Goal: Answer question/provide support

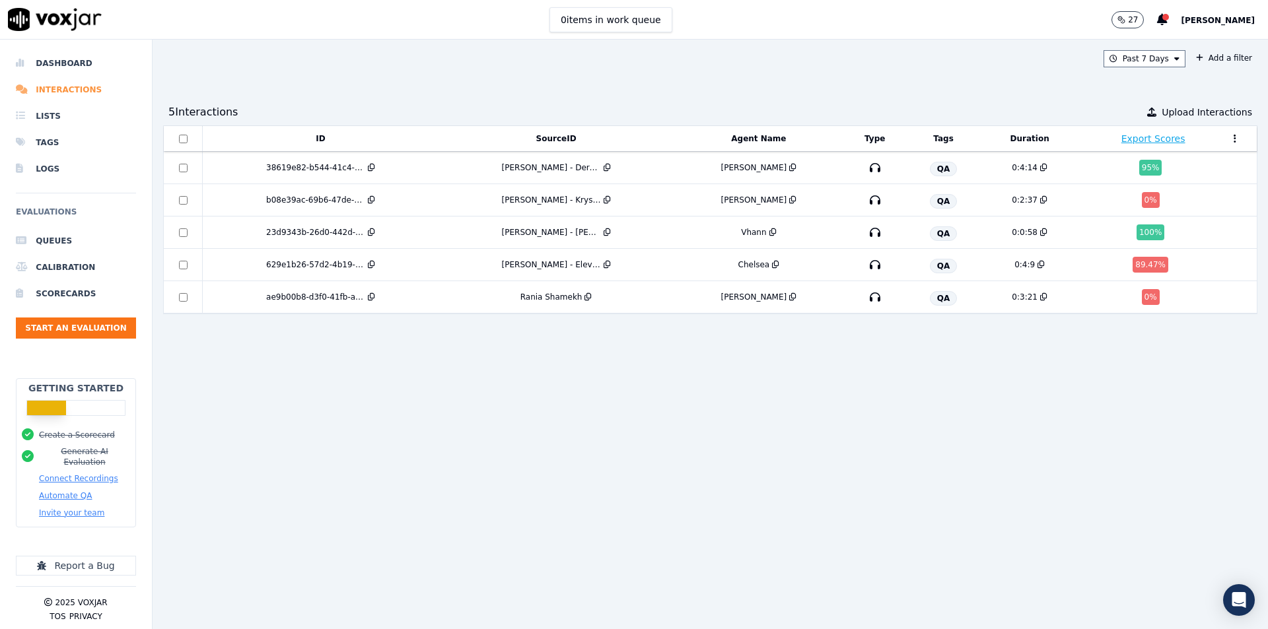
click at [46, 87] on li "Interactions" at bounding box center [76, 90] width 120 height 26
click at [381, 83] on div "Past 7 Days Add a filter 5 Interaction s Upload Interactions ID SourceID Agent …" at bounding box center [710, 335] width 1115 height 590
click at [63, 75] on li "Dashboard" at bounding box center [76, 63] width 120 height 26
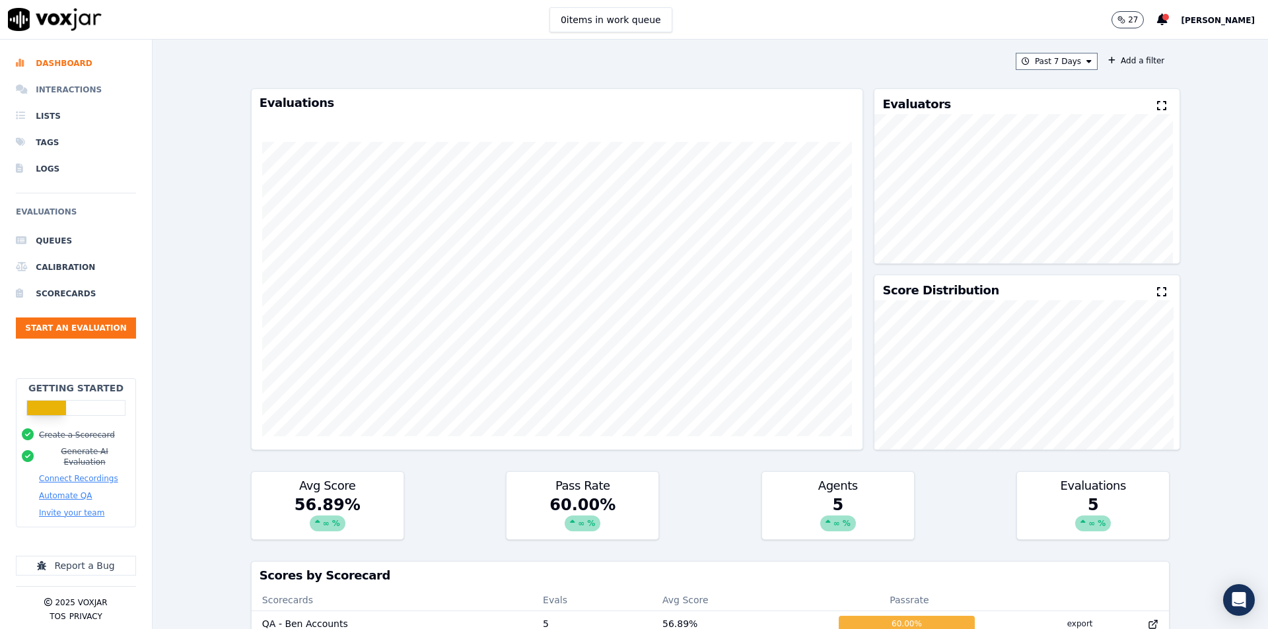
click at [66, 90] on li "Interactions" at bounding box center [76, 90] width 120 height 26
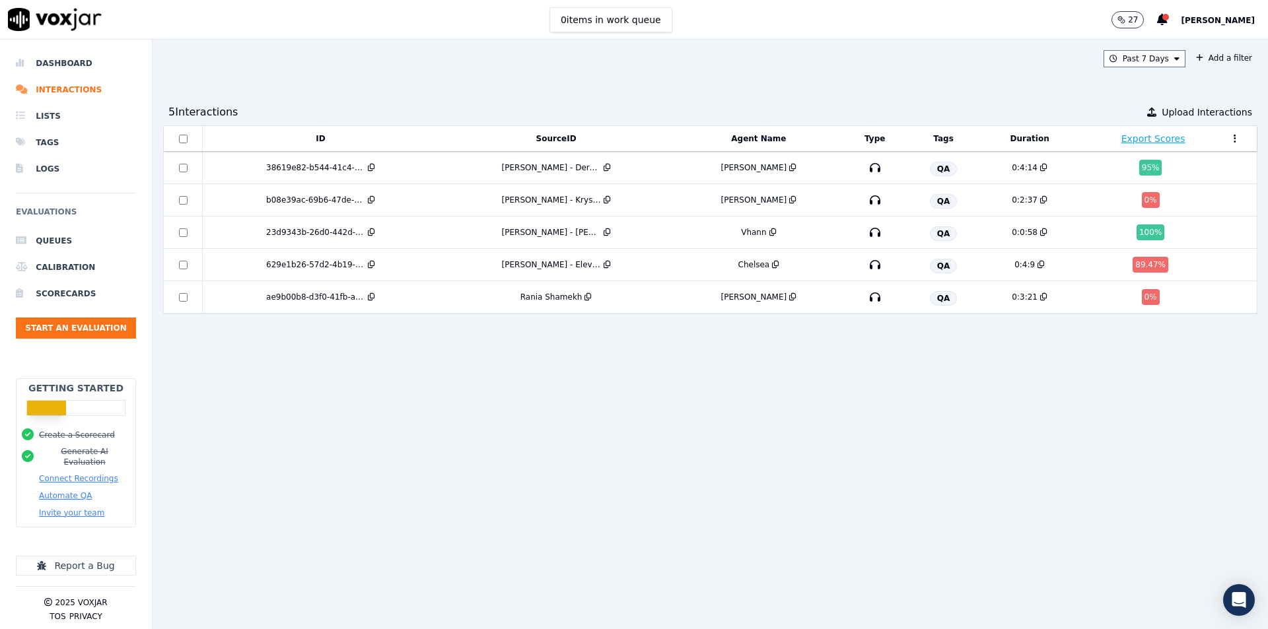
click at [1228, 141] on button at bounding box center [1234, 139] width 13 height 20
click at [1228, 141] on button "Edit Columns" at bounding box center [1234, 139] width 13 height 20
click at [1206, 53] on button "Add a filter" at bounding box center [1223, 58] width 67 height 16
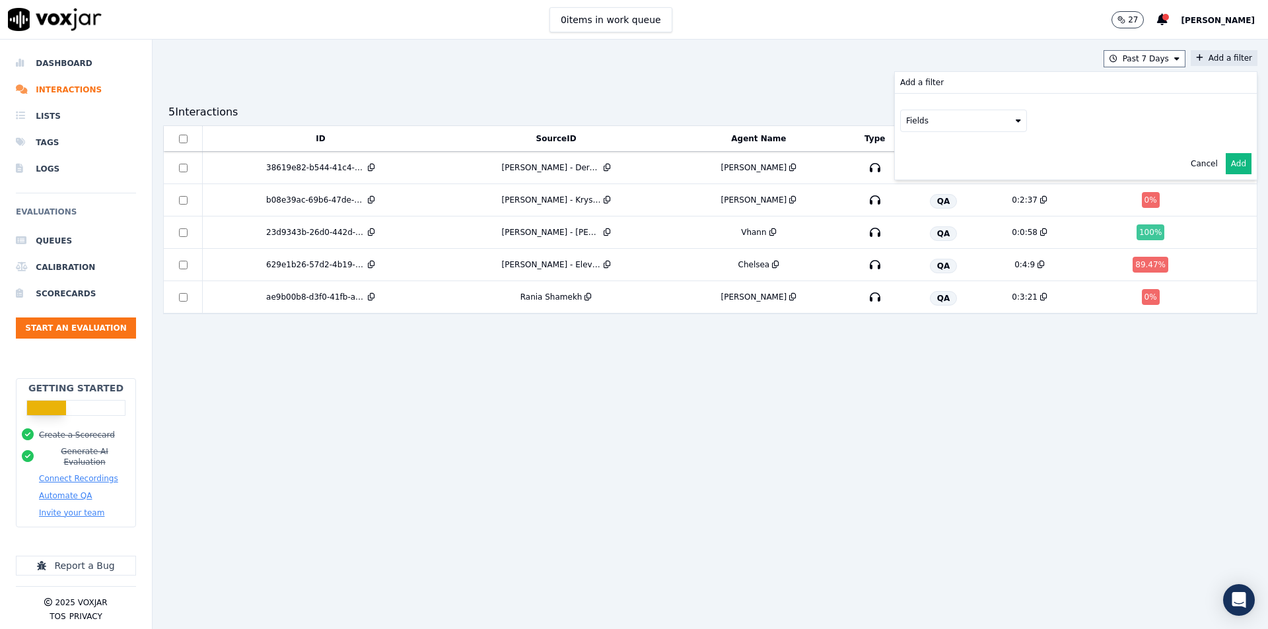
click at [1206, 53] on button "Add a filter Add a filter Fields Cancel Add" at bounding box center [1223, 58] width 67 height 16
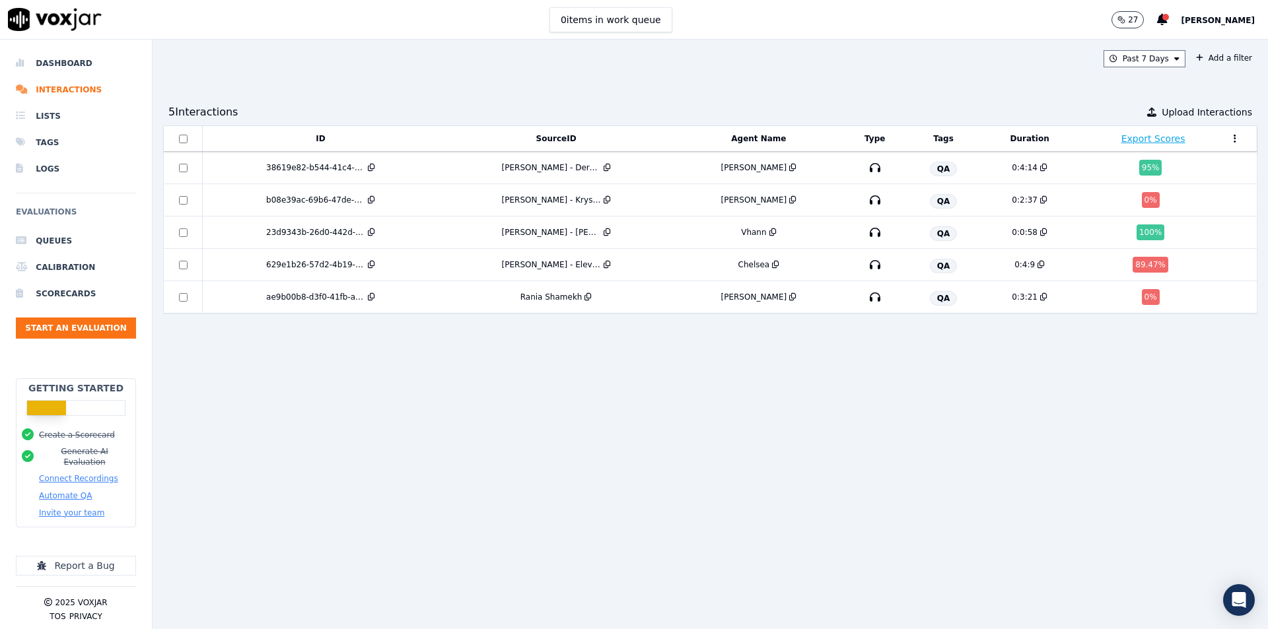
click at [798, 79] on div "Past 7 Days Add a filter 5 Interaction s Upload Interactions ID SourceID Agent …" at bounding box center [710, 335] width 1115 height 590
click at [512, 419] on div "ID SourceID Agent Name Type Tags Duration Export Scores 38619e82-b544-41c4-9f04…" at bounding box center [710, 371] width 1094 height 493
click at [306, 168] on div "38619e82-b544-41c4-9f04-a41137afd70f" at bounding box center [315, 167] width 99 height 11
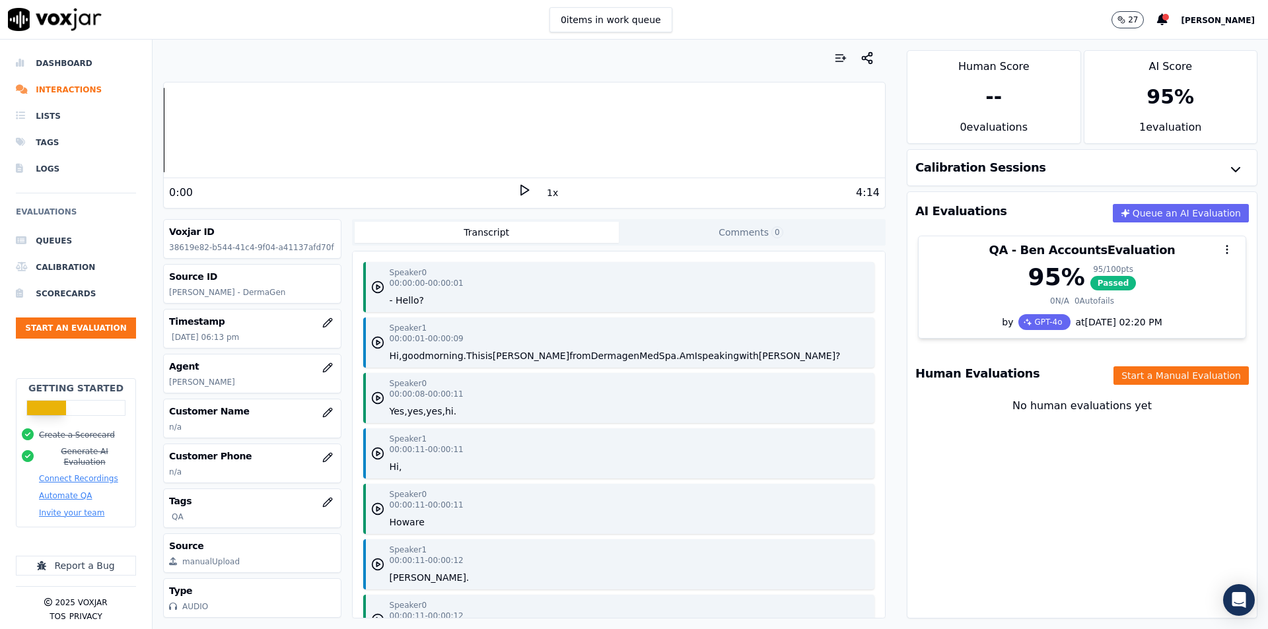
click at [518, 188] on icon at bounding box center [524, 190] width 13 height 13
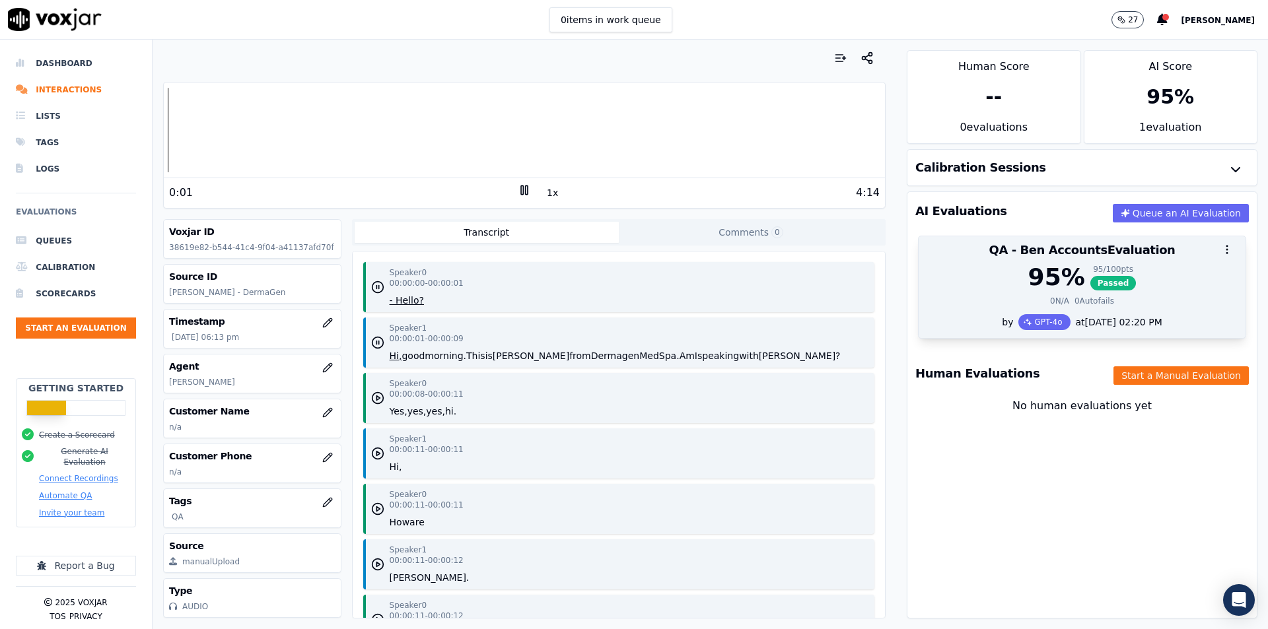
click at [1153, 261] on div at bounding box center [1081, 249] width 327 height 26
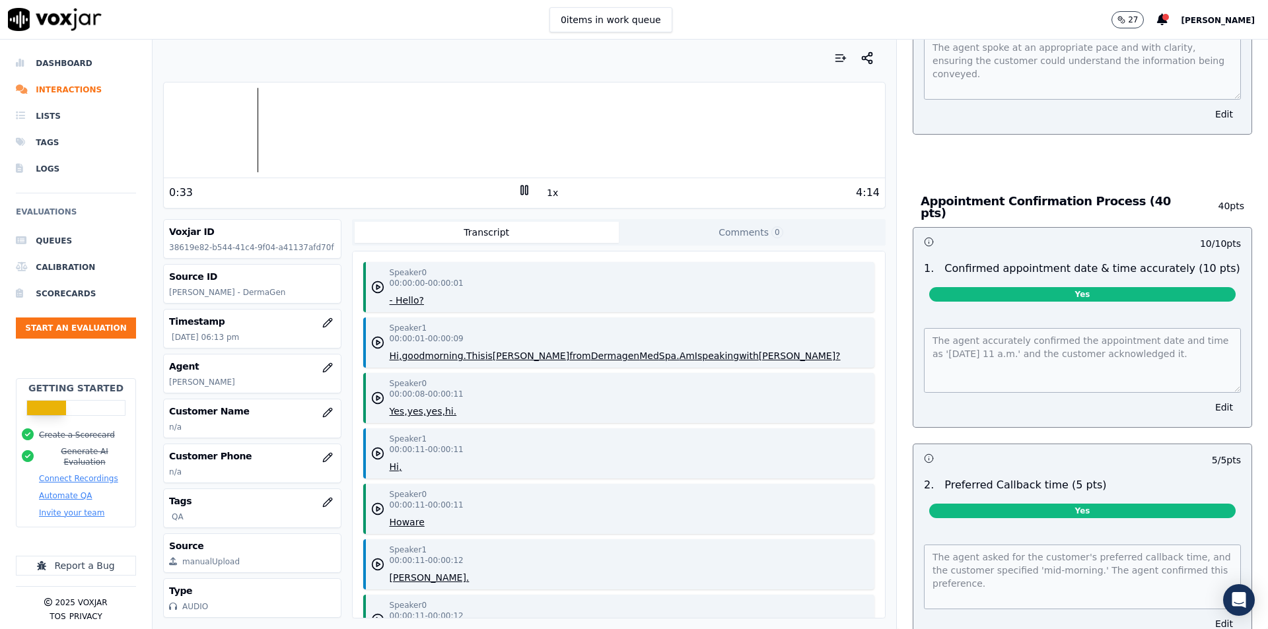
scroll to position [924, 0]
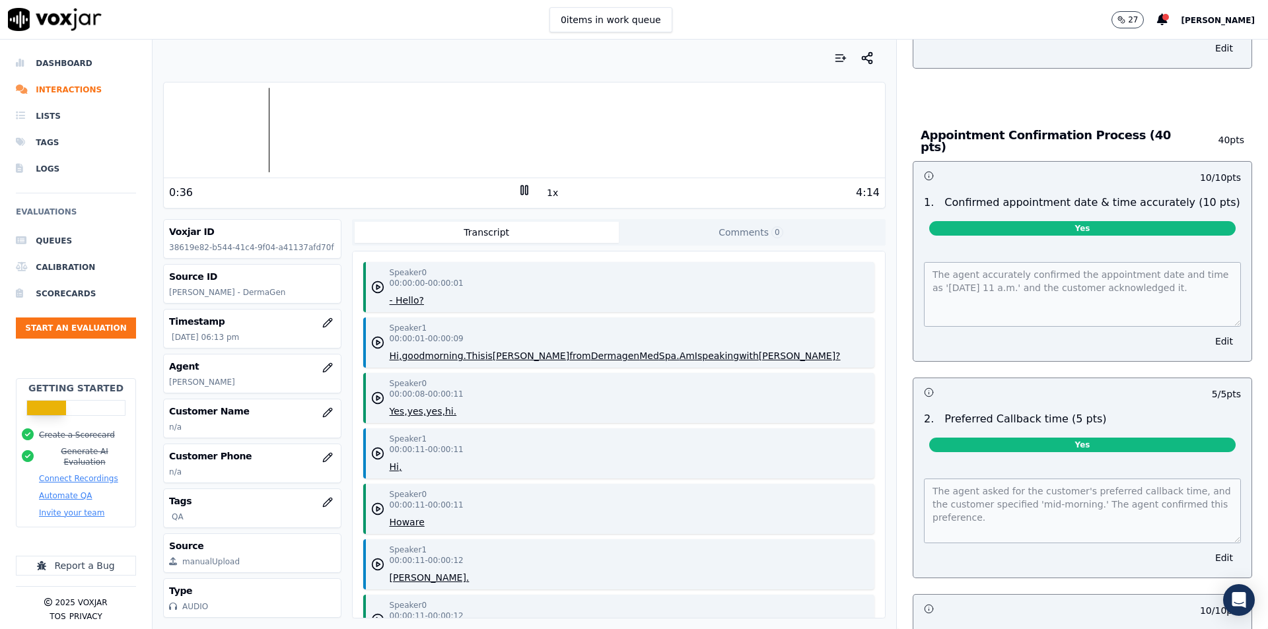
click at [1163, 121] on div "Appointment Confirmation Process (40 pts) 40 pts" at bounding box center [1082, 141] width 339 height 40
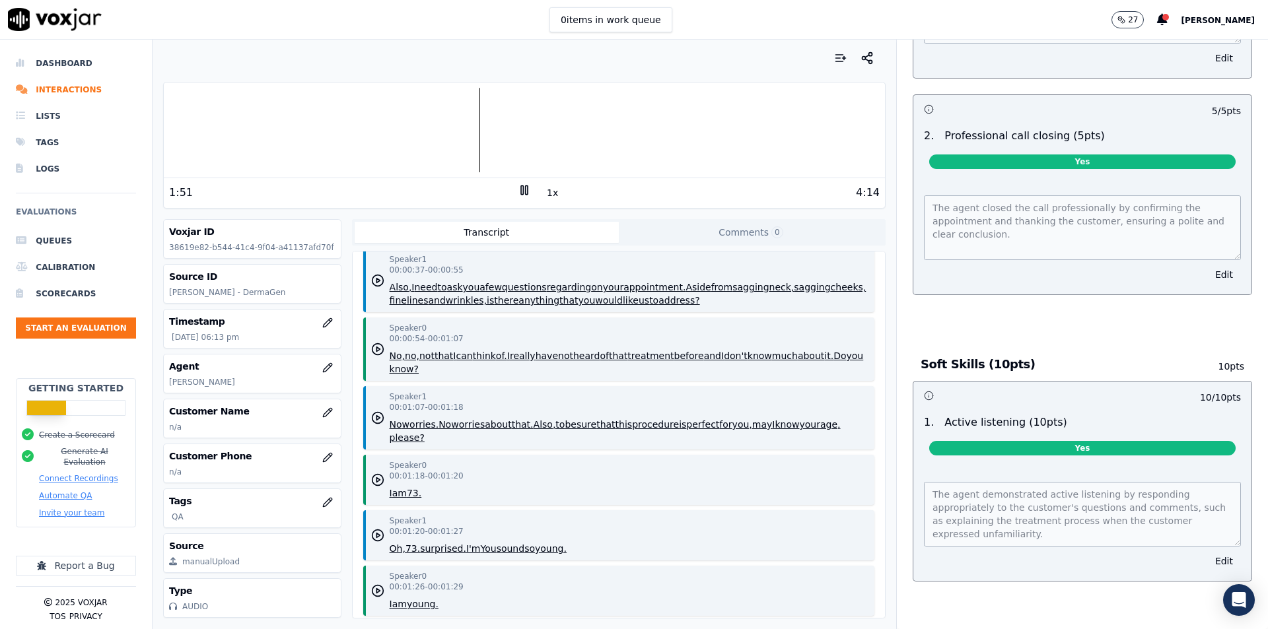
scroll to position [3060, 0]
click at [1027, 441] on span "Yes" at bounding box center [1082, 448] width 306 height 15
click at [1207, 552] on button "Edit" at bounding box center [1224, 561] width 34 height 18
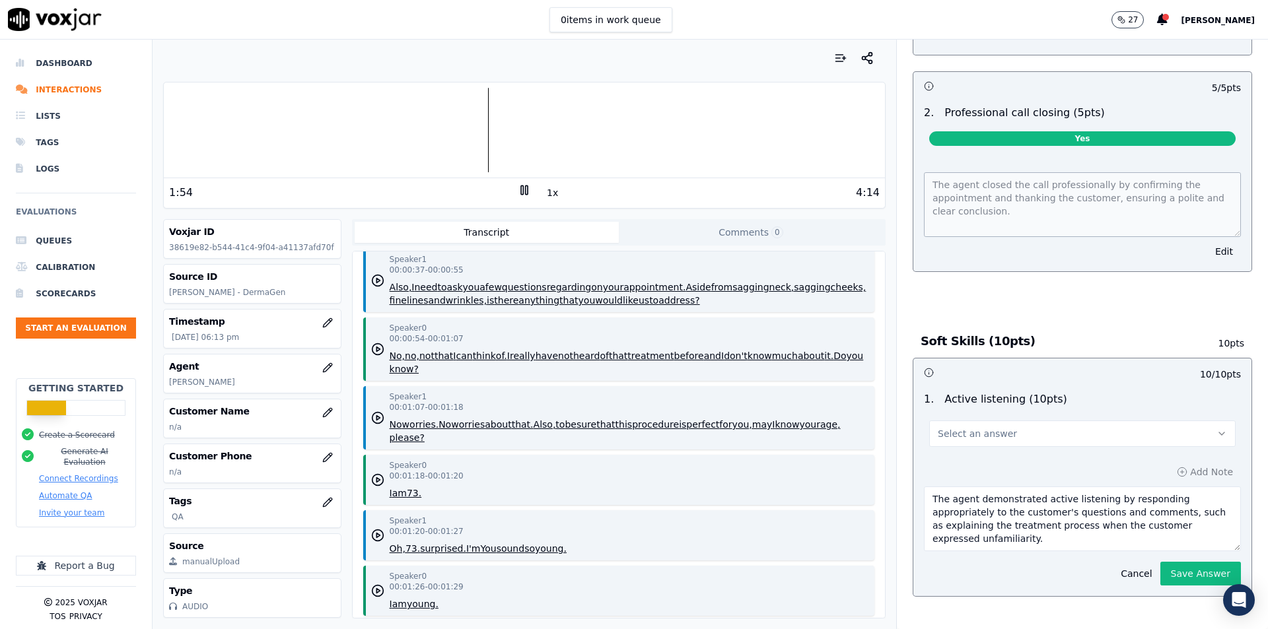
click at [1059, 434] on button "Select an answer" at bounding box center [1082, 434] width 306 height 26
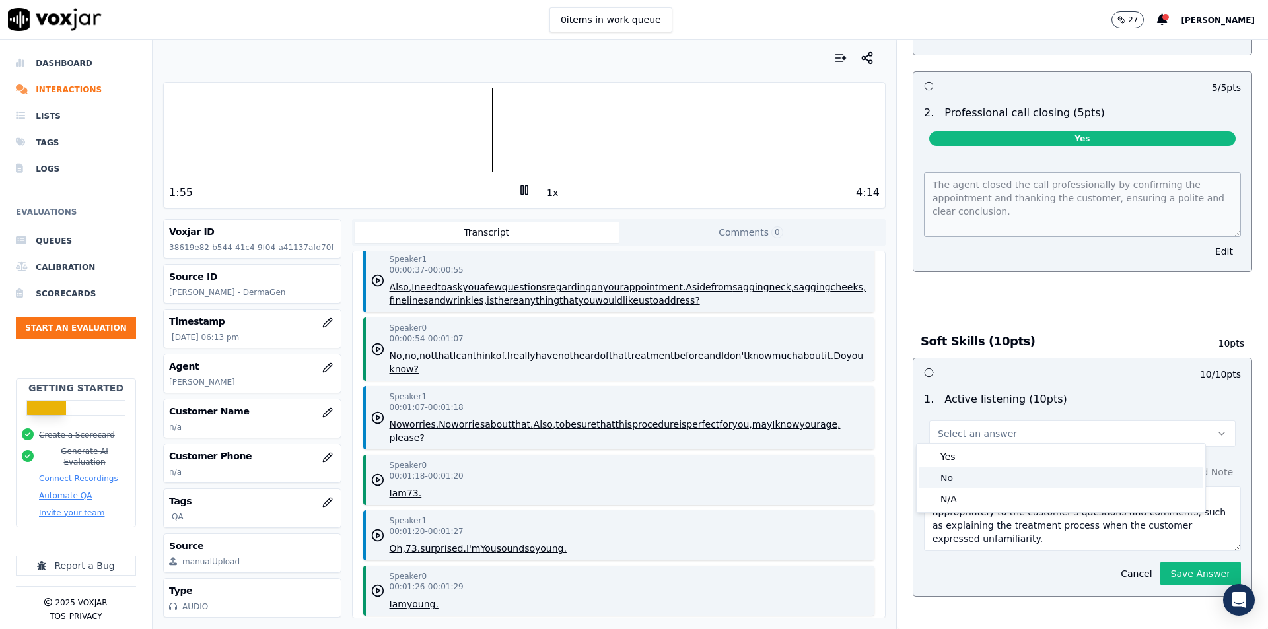
click at [955, 475] on div "No" at bounding box center [1060, 477] width 283 height 21
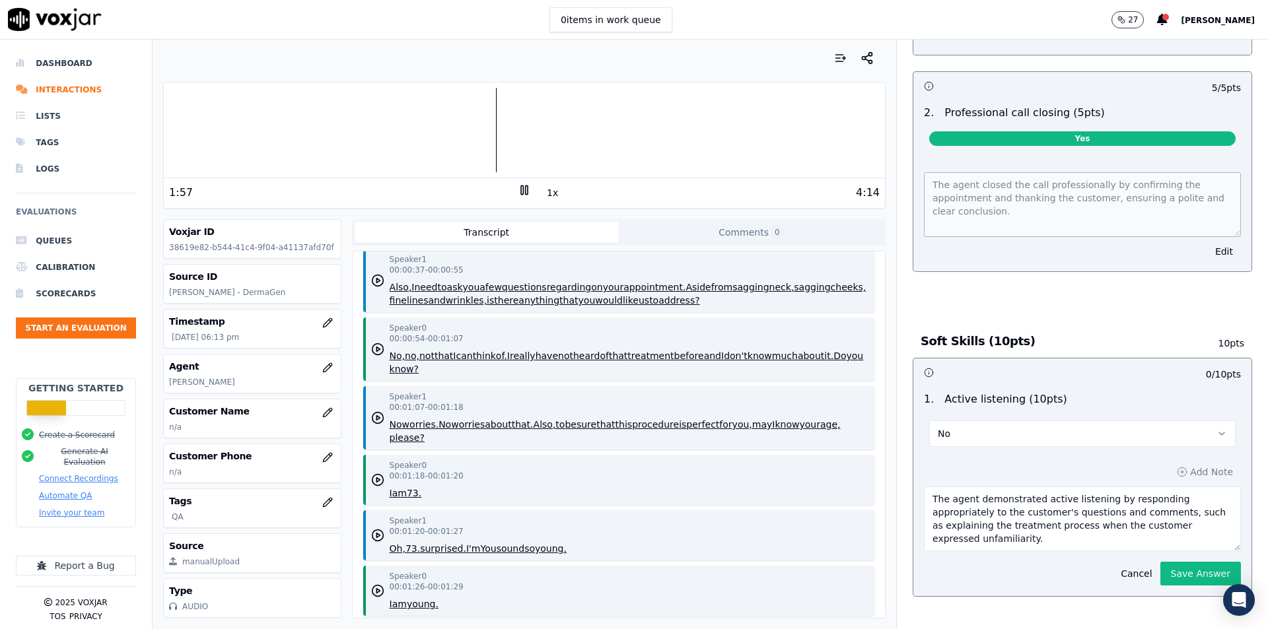
drag, startPoint x: 1189, startPoint y: 528, endPoint x: 878, endPoint y: 469, distance: 315.7
click at [878, 469] on div "Your browser does not support the audio element. 1:57 1x 4:14 Voxjar ID 38619e8…" at bounding box center [710, 335] width 1115 height 590
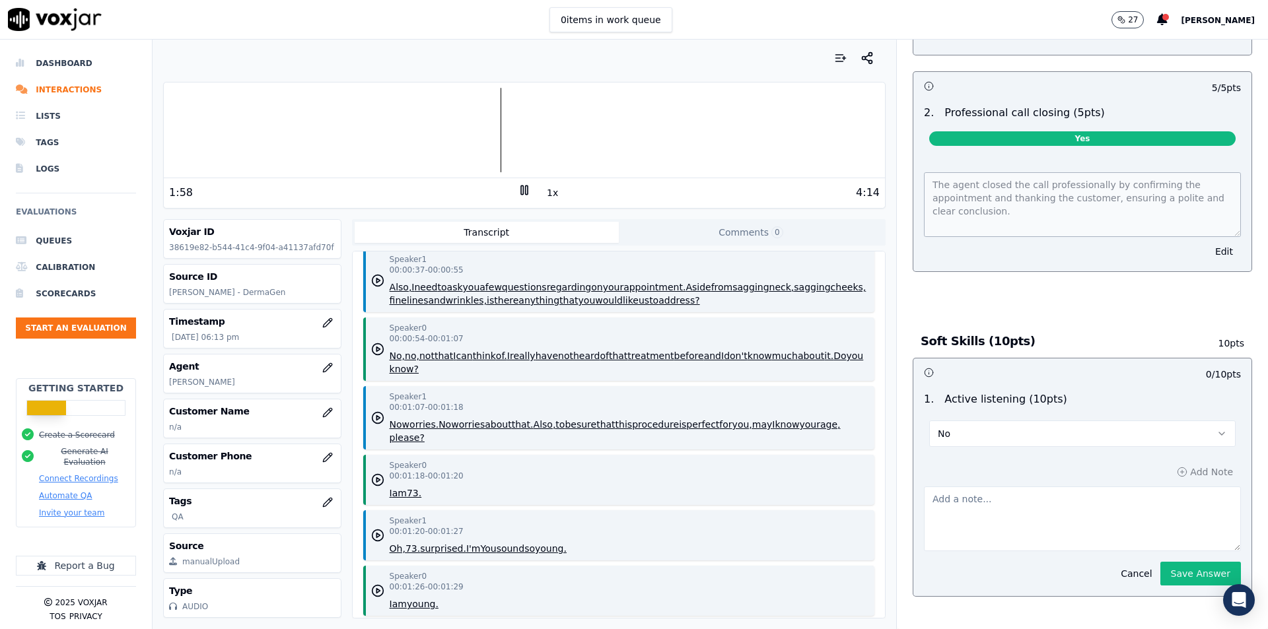
type textarea "The agent demonstrated active listening by responding appropriately to the cust…"
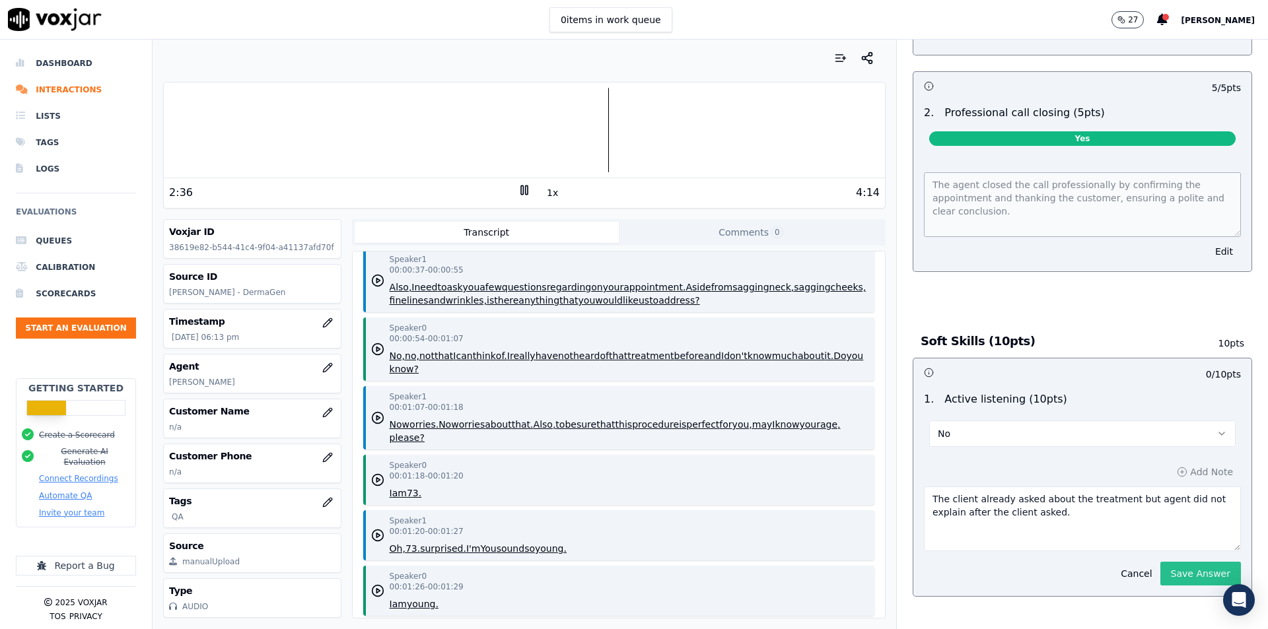
type textarea "The client already asked about the treatment but agent did not explain after th…"
click at [1165, 569] on button "Save Answer" at bounding box center [1200, 574] width 81 height 24
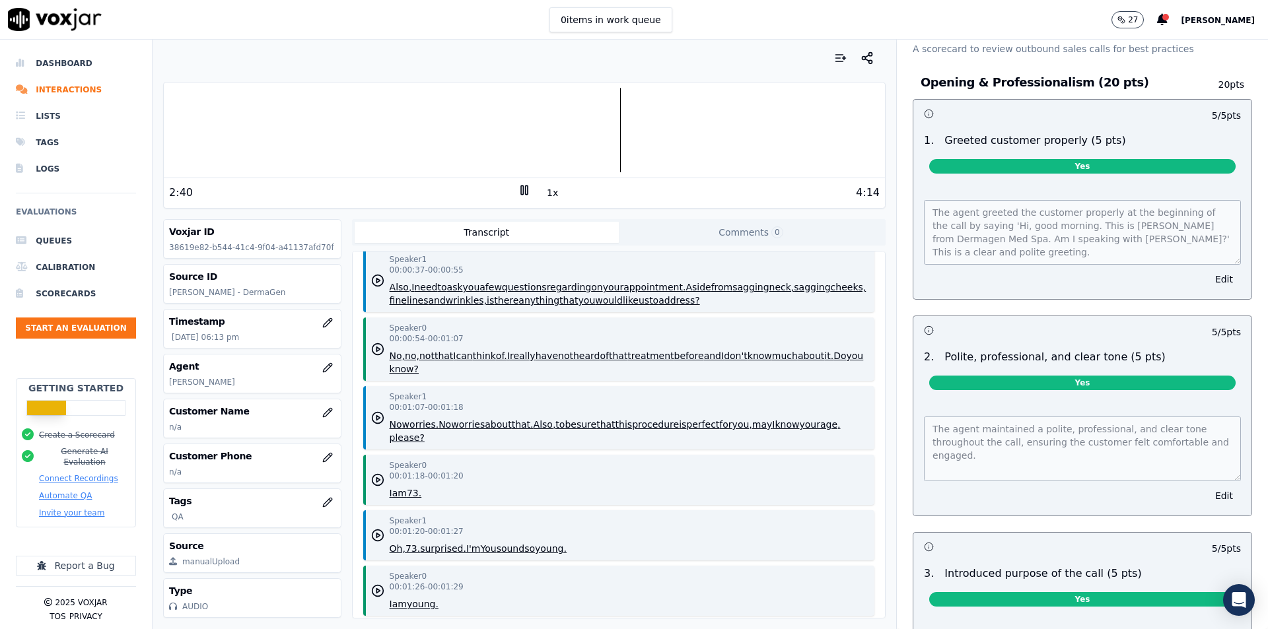
scroll to position [0, 0]
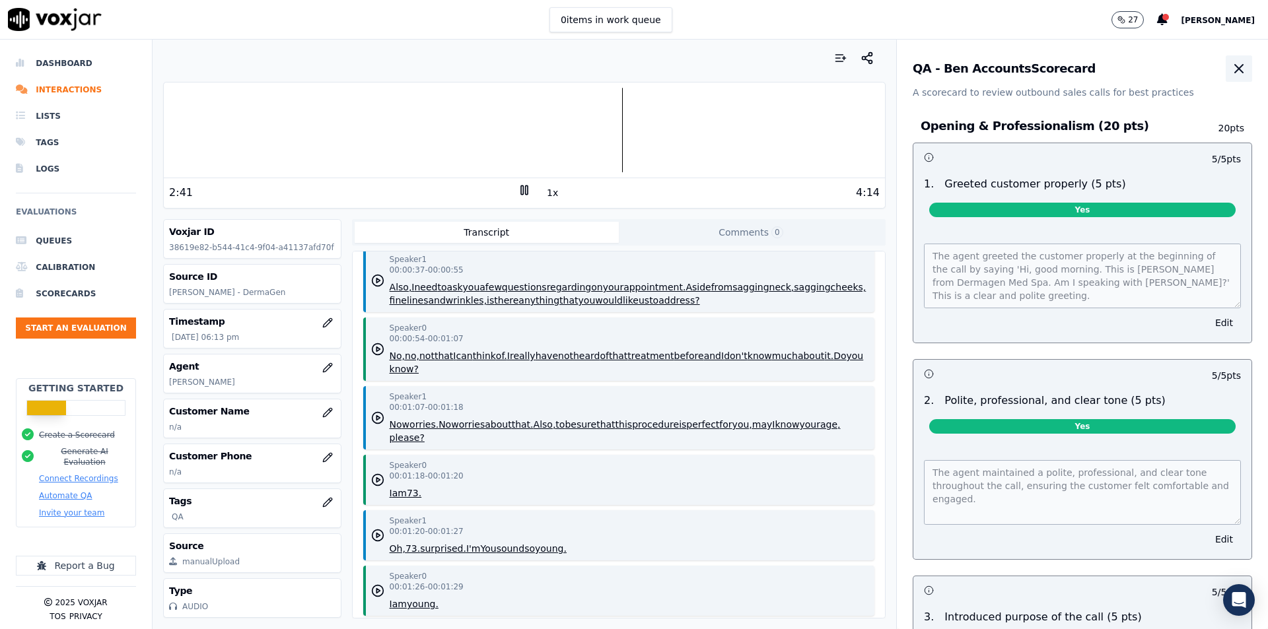
click at [1225, 65] on button "button" at bounding box center [1238, 68] width 26 height 26
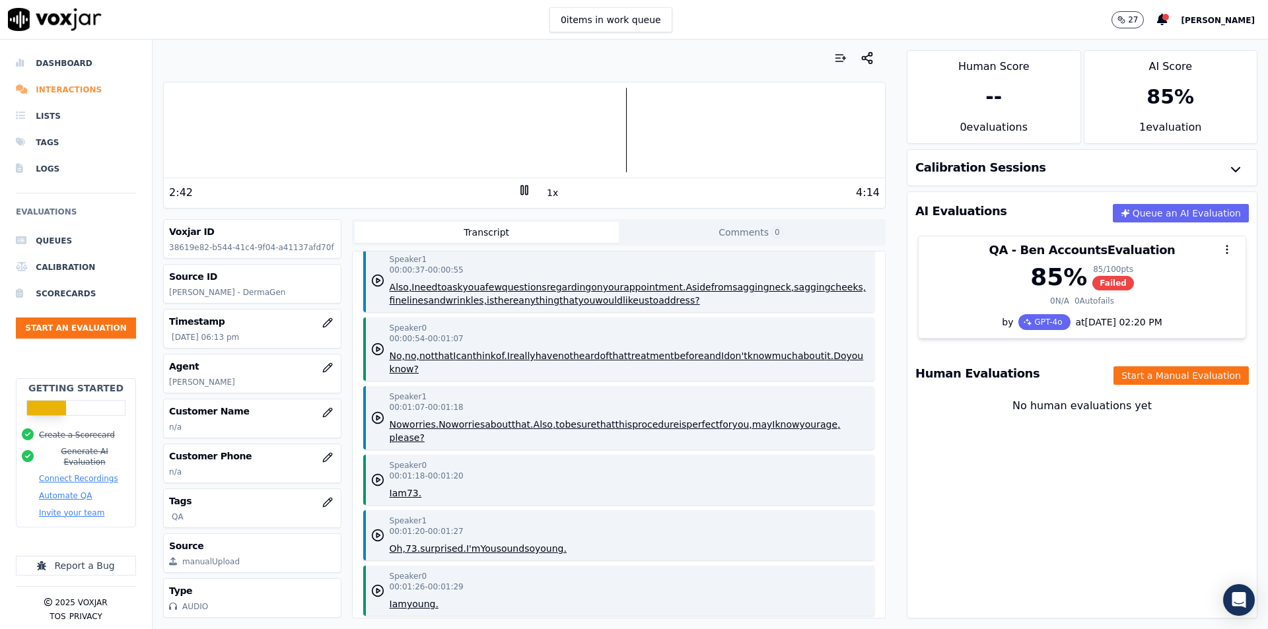
click at [63, 86] on li "Interactions" at bounding box center [76, 90] width 120 height 26
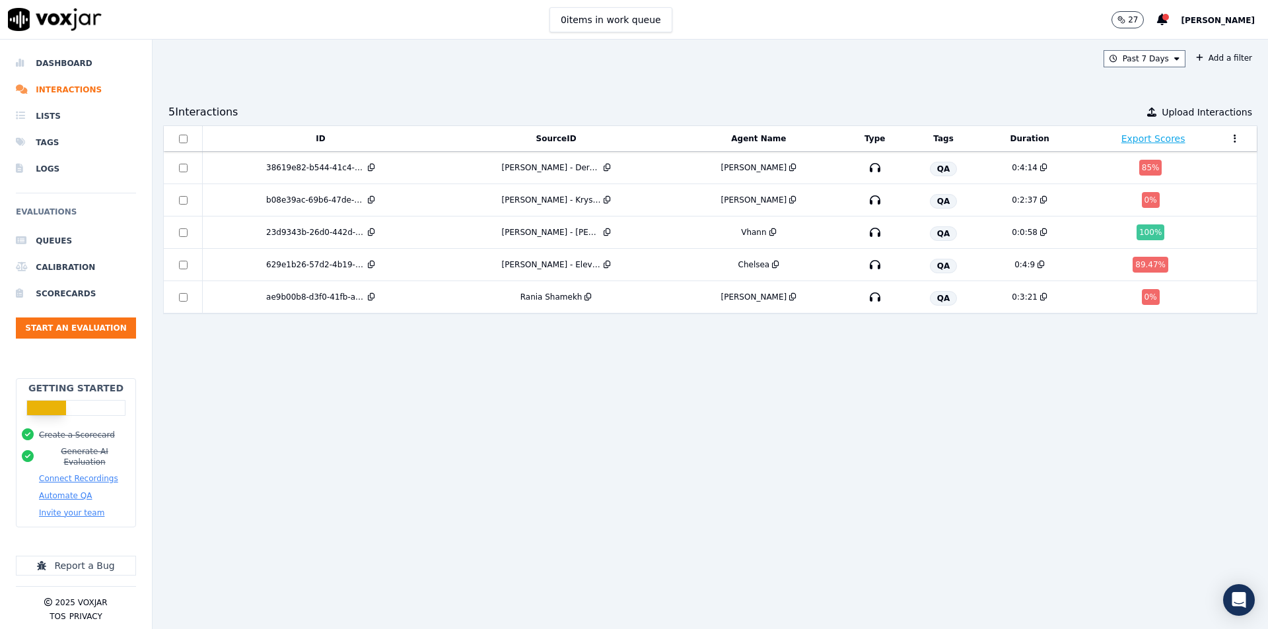
click at [810, 446] on div "ID SourceID Agent Name Type Tags Duration Export Scores 38619e82-b544-41c4-9f04…" at bounding box center [710, 371] width 1094 height 493
click at [413, 238] on td "23d9343b-26d0-442d-bae0-238ac8c8ccf7" at bounding box center [321, 233] width 236 height 32
click at [681, 431] on div "ID SourceID Agent Name Type Tags Duration Export Scores 38619e82-b544-41c4-9f04…" at bounding box center [710, 371] width 1094 height 493
click at [941, 412] on div "ID SourceID Agent Name Type Tags Duration Export Scores 38619e82-b544-41c4-9f04…" at bounding box center [710, 371] width 1094 height 493
click at [673, 70] on div "Past 7 Days Add a filter 5 Interaction s Upload Interactions ID SourceID Agent …" at bounding box center [710, 335] width 1115 height 590
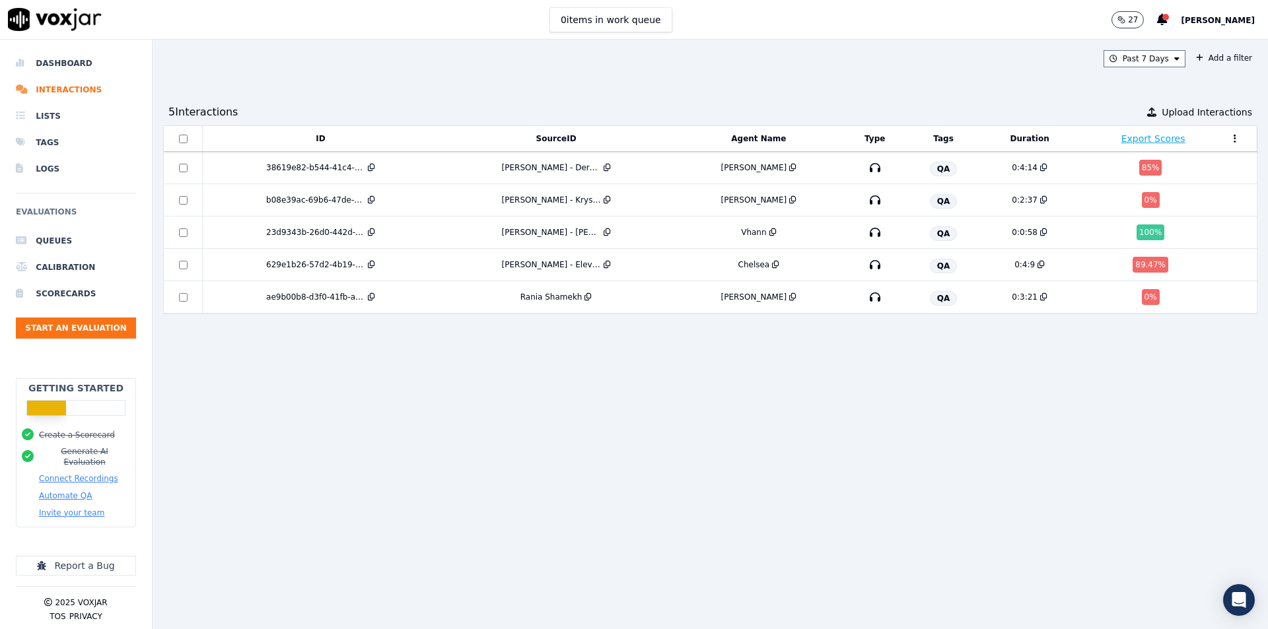
click at [597, 353] on div "ID SourceID Agent Name Type Tags Duration Export Scores 38619e82-b544-41c4-9f04…" at bounding box center [710, 371] width 1094 height 493
drag, startPoint x: 598, startPoint y: 353, endPoint x: 625, endPoint y: 310, distance: 50.4
click at [599, 353] on div "ID SourceID Agent Name Type Tags Duration Export Scores 38619e82-b544-41c4-9f04…" at bounding box center [710, 371] width 1094 height 493
click at [844, 361] on div "ID SourceID Agent Name Type Tags Duration Export Scores 38619e82-b544-41c4-9f04…" at bounding box center [710, 371] width 1094 height 493
click at [572, 454] on div "ID SourceID Agent Name Type Tags Duration Export Scores 38619e82-b544-41c4-9f04…" at bounding box center [710, 371] width 1094 height 493
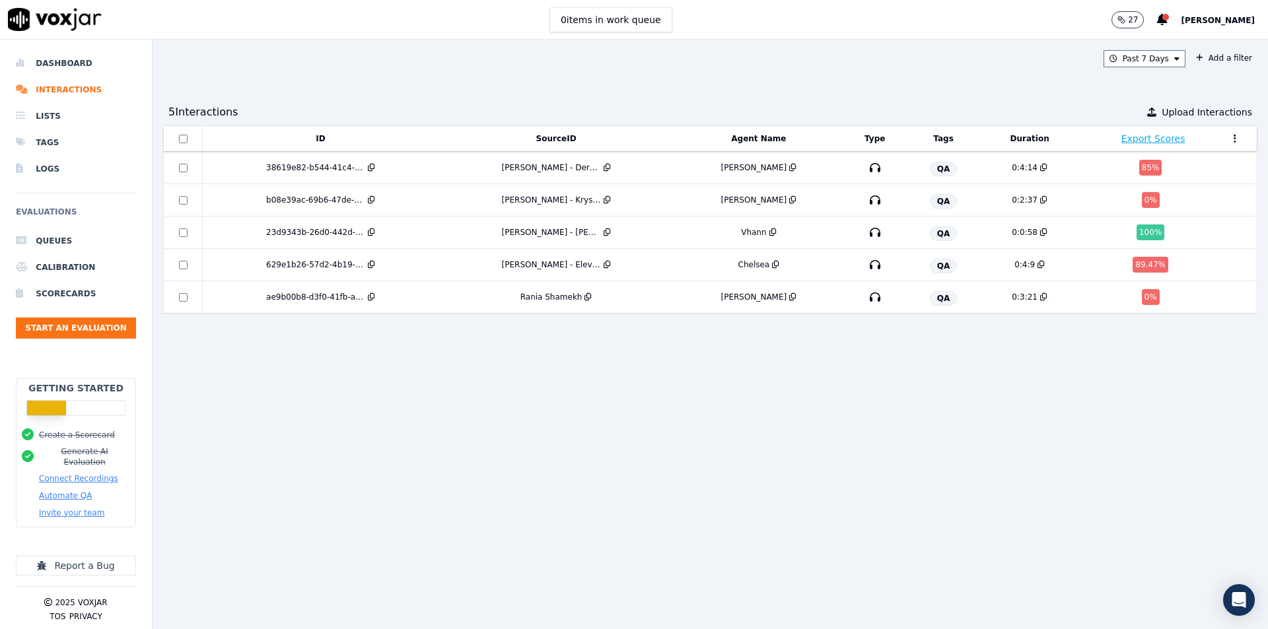
drag, startPoint x: 903, startPoint y: 44, endPoint x: 932, endPoint y: 17, distance: 40.6
click at [903, 44] on div "Past 7 Days Add a filter 5 Interaction s Upload Interactions ID SourceID Agent …" at bounding box center [710, 335] width 1115 height 590
click at [79, 69] on li "Dashboard" at bounding box center [76, 63] width 120 height 26
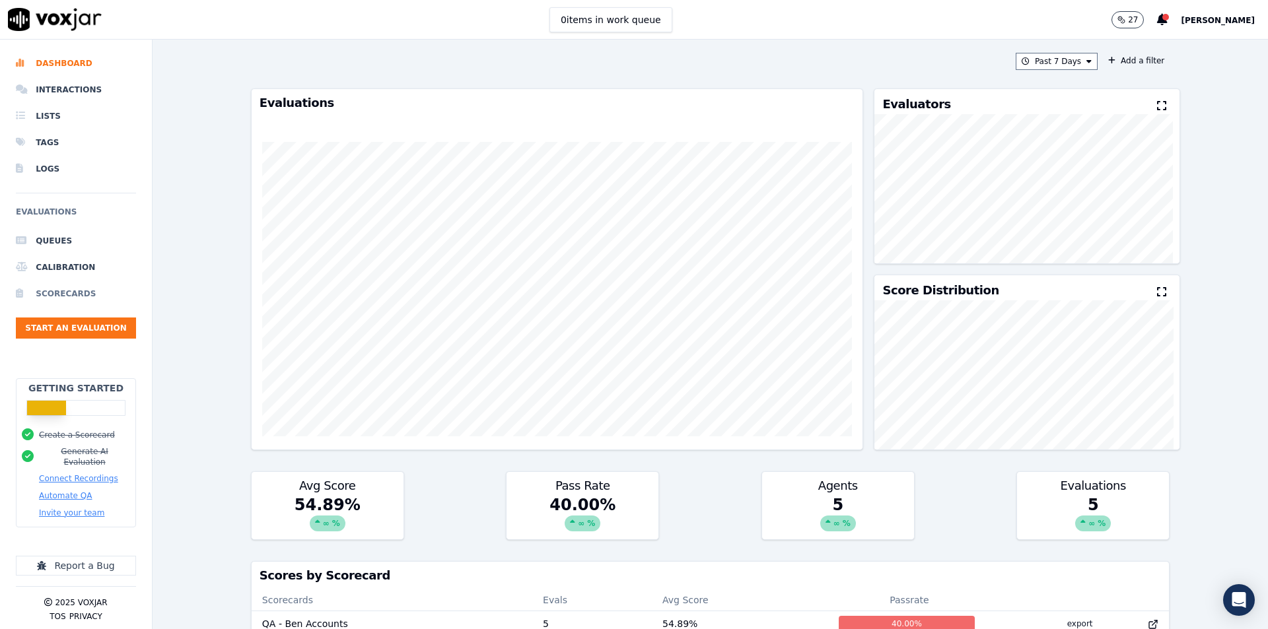
click at [71, 294] on li "Scorecards" at bounding box center [76, 294] width 120 height 26
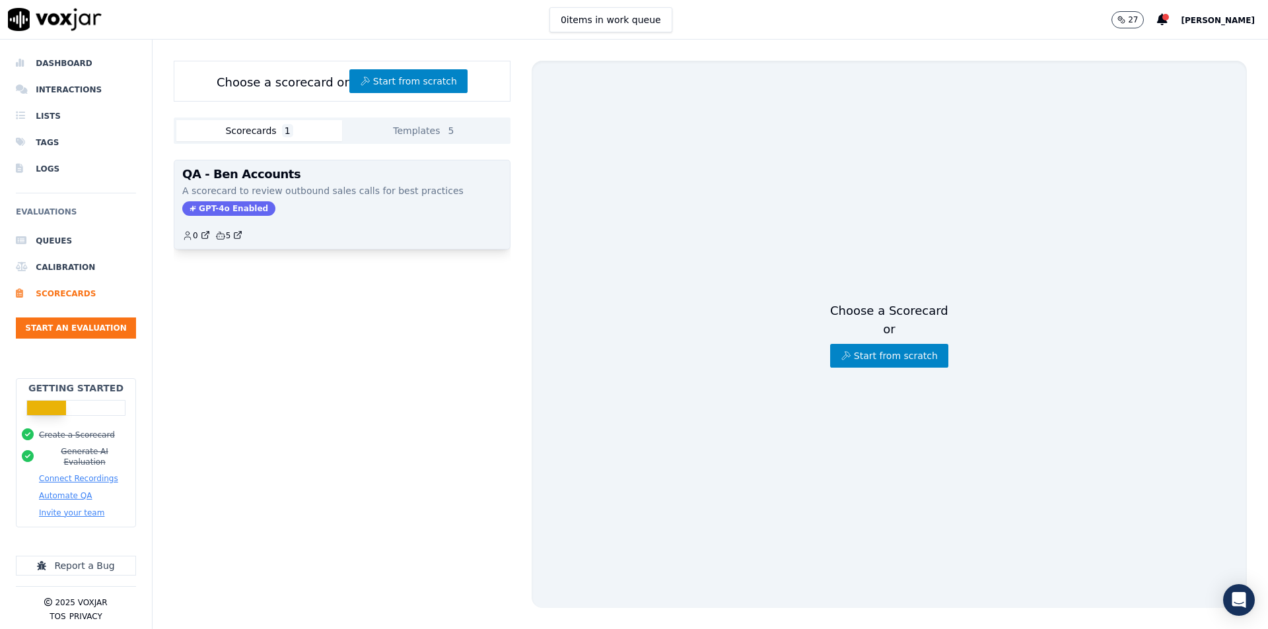
click at [363, 188] on p "A scorecard to review outbound sales calls for best practices" at bounding box center [342, 190] width 320 height 13
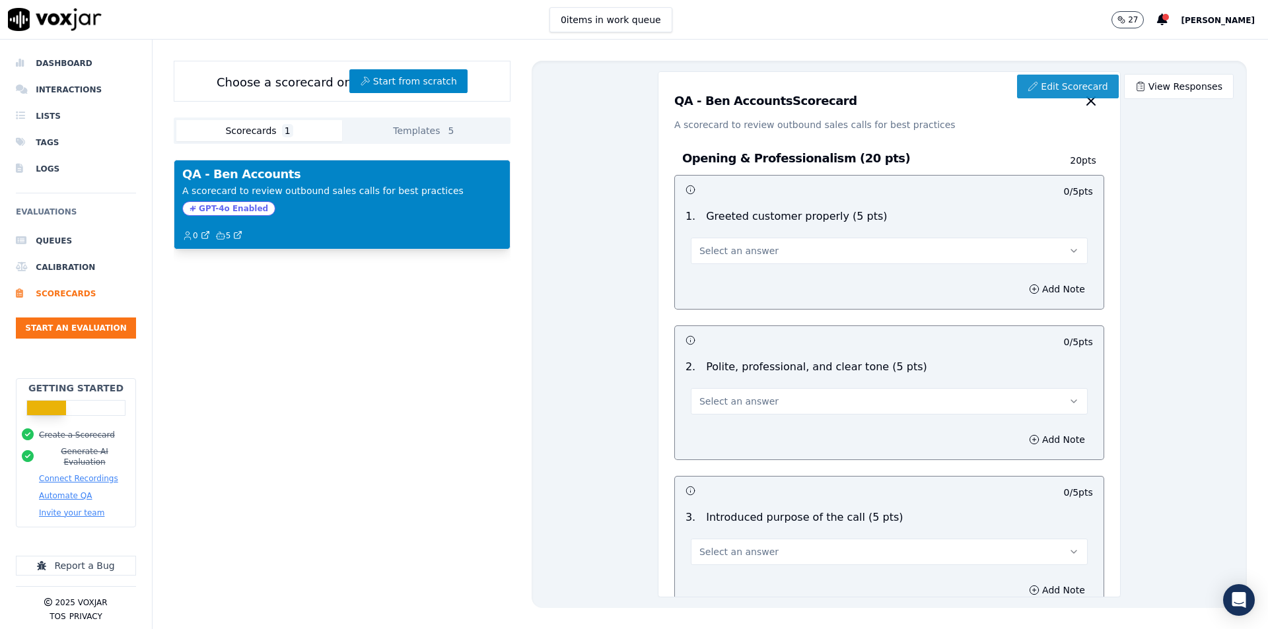
click at [1055, 93] on link "Edit Scorecard" at bounding box center [1067, 87] width 101 height 24
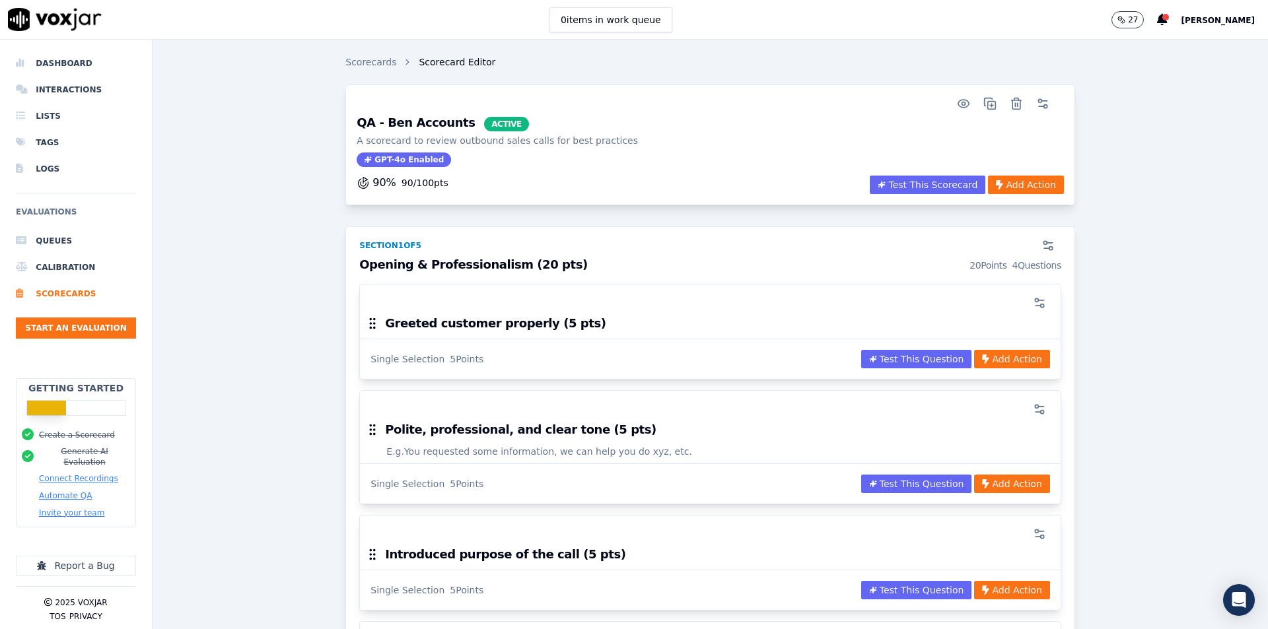
click at [69, 65] on li "Dashboard" at bounding box center [76, 63] width 120 height 26
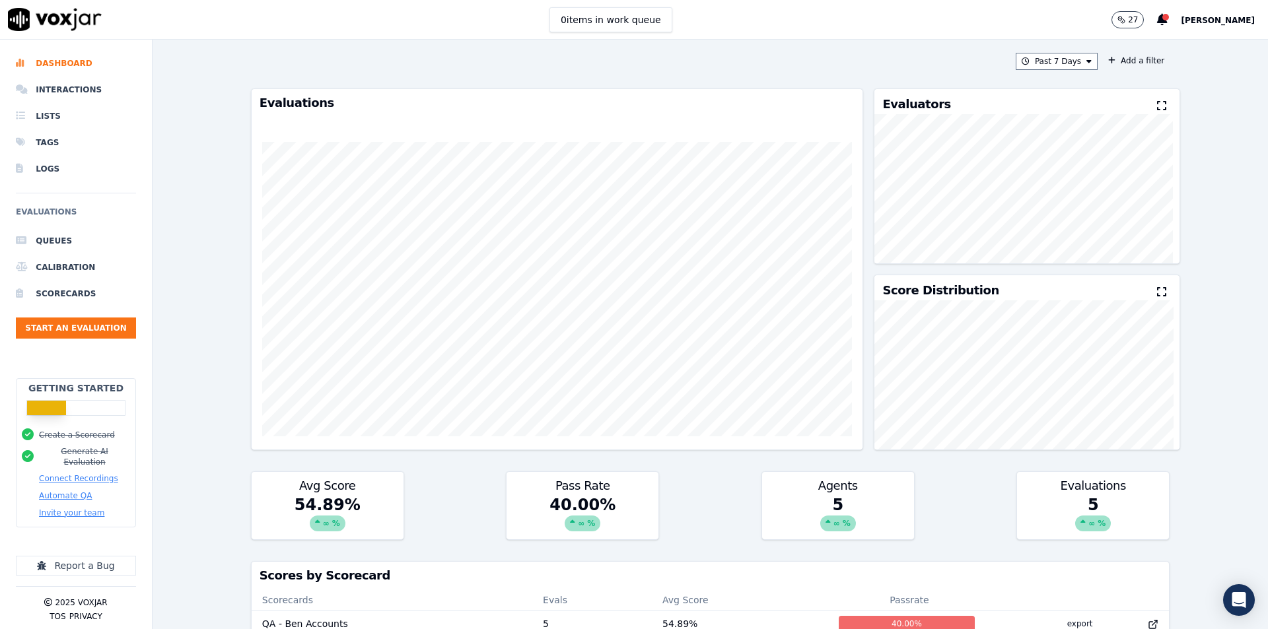
click at [431, 67] on div "Past 7 Days Add a filter" at bounding box center [710, 61] width 918 height 17
click at [203, 242] on div "Past 7 Days Add a filter Evaluations Evaluators Score Distribution Avg Score 54…" at bounding box center [710, 335] width 1115 height 590
click at [774, 51] on div "Past 7 Days Add a filter Evaluations Evaluators Score Distribution Avg Score 54…" at bounding box center [710, 335] width 929 height 590
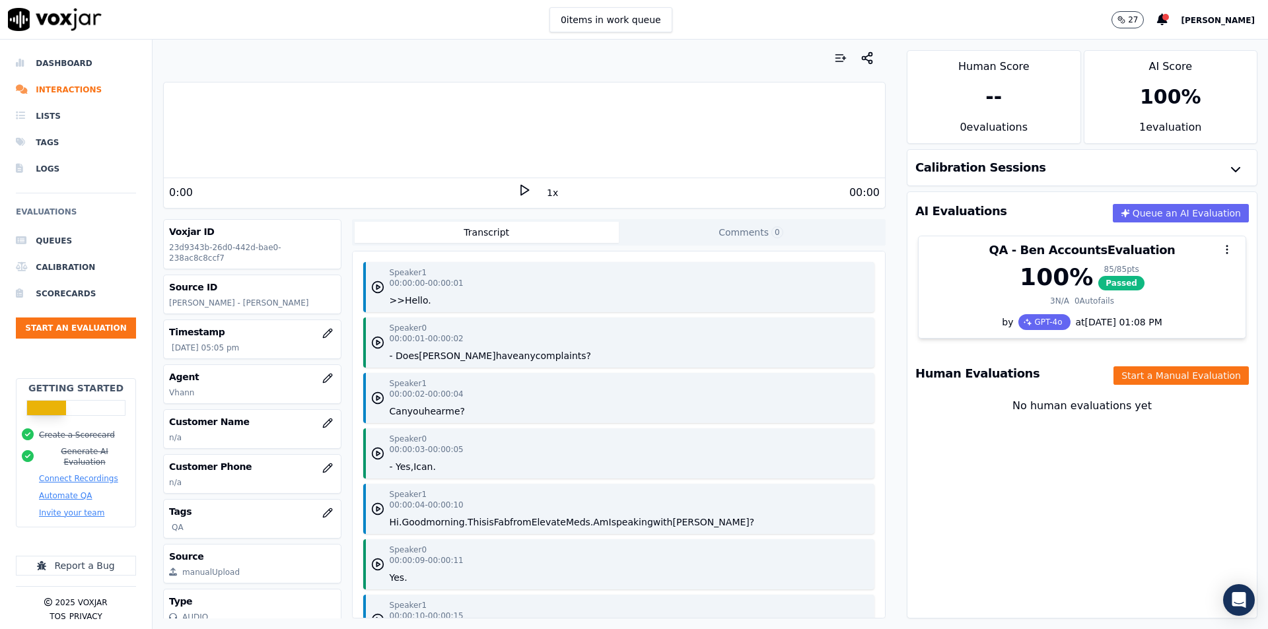
click at [522, 190] on polygon at bounding box center [525, 191] width 8 height 10
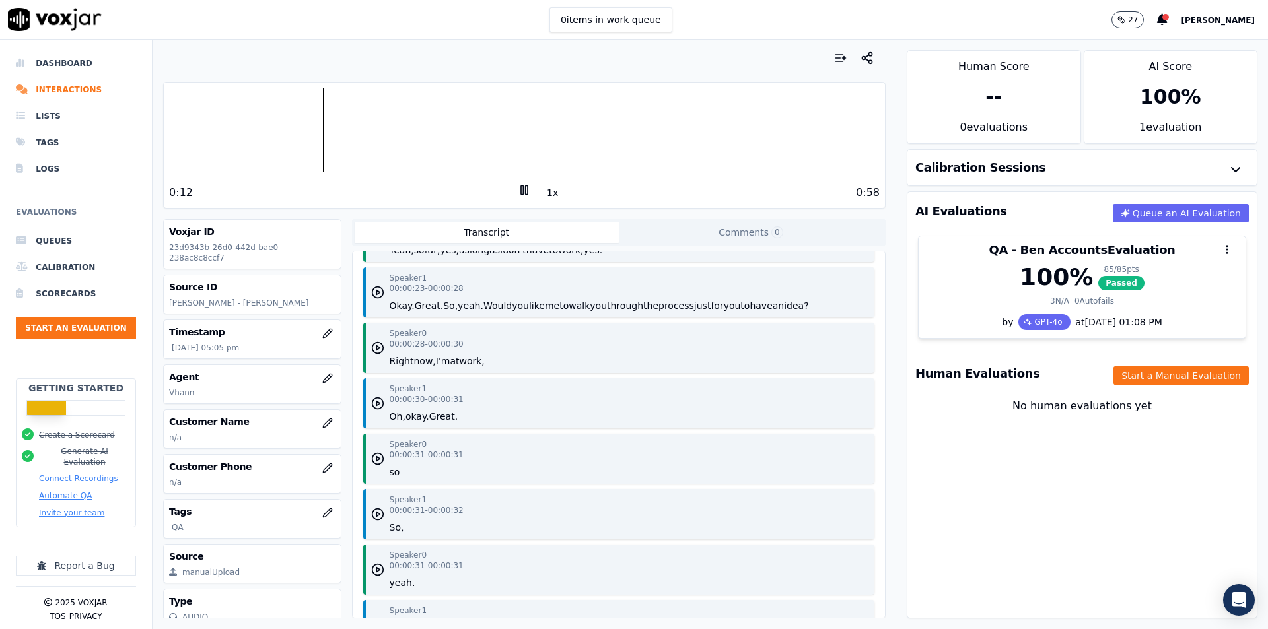
scroll to position [726, 0]
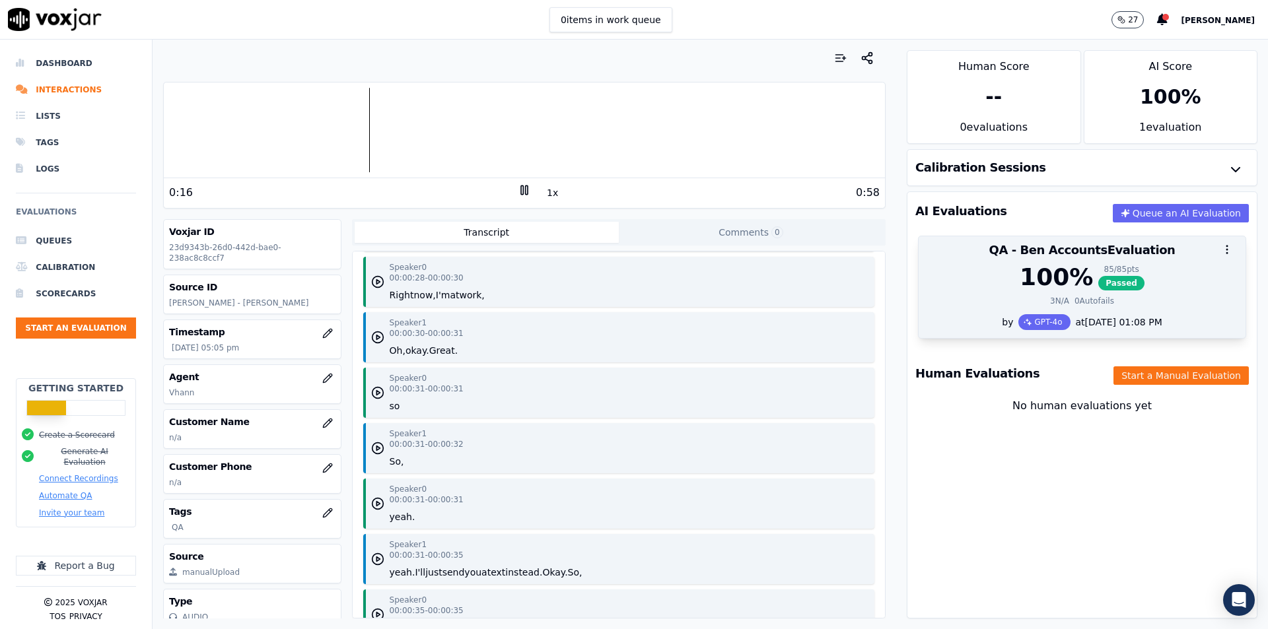
click at [1133, 291] on div "100 % 85 / 85 pts Passed 3 N/A 0 Autofails" at bounding box center [1081, 289] width 327 height 50
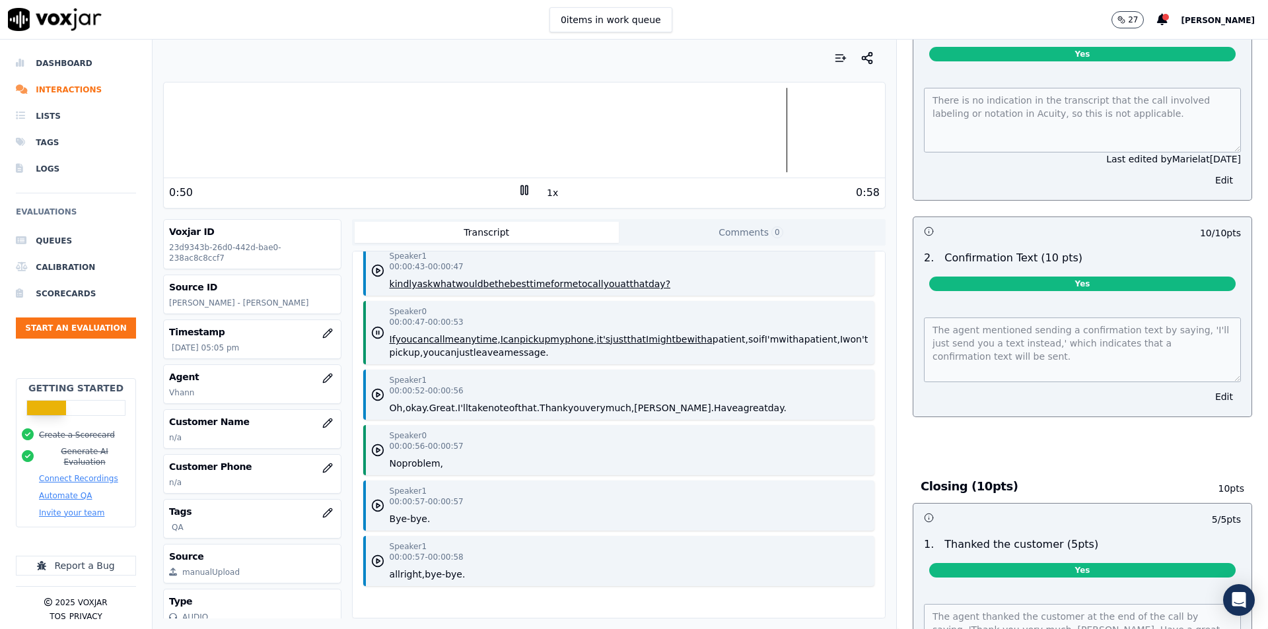
scroll to position [2509, 0]
